Goal: Information Seeking & Learning: Learn about a topic

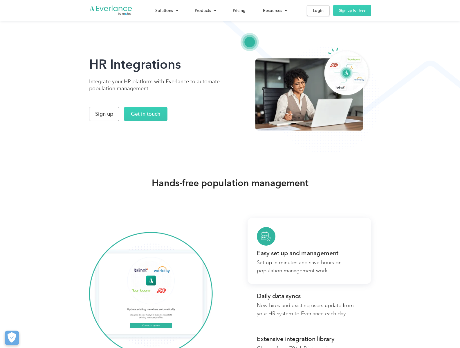
scroll to position [542, 0]
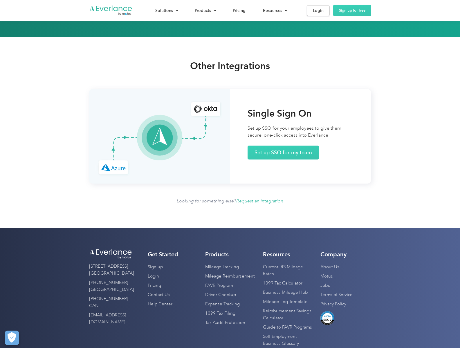
click at [288, 340] on link "Self-Employment Business Glossary" at bounding box center [288, 340] width 51 height 16
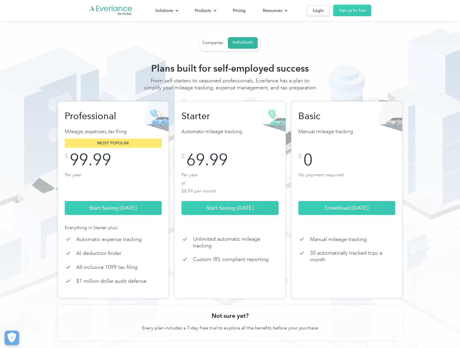
click at [205, 10] on div "Products" at bounding box center [203, 10] width 16 height 7
